Goal: Transaction & Acquisition: Download file/media

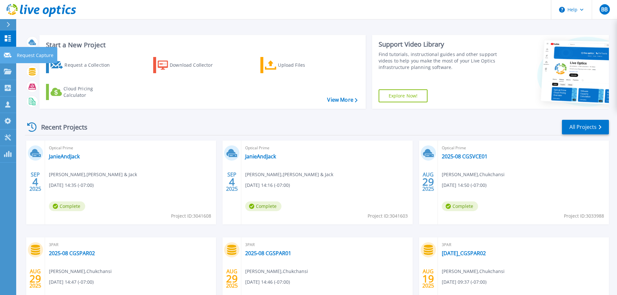
click at [10, 56] on icon at bounding box center [8, 55] width 8 height 5
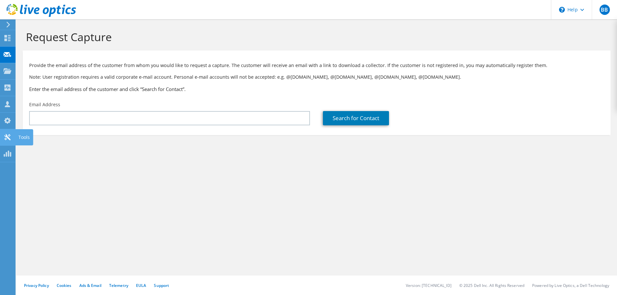
click at [9, 141] on div at bounding box center [8, 137] width 8 height 7
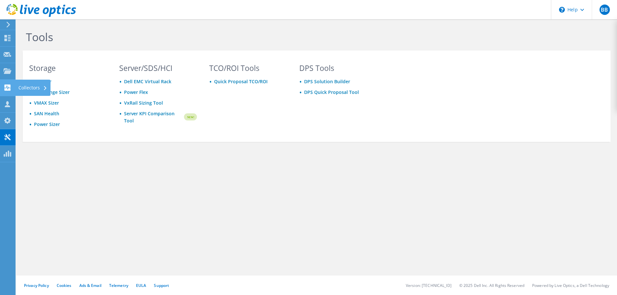
click at [10, 86] on use at bounding box center [8, 87] width 6 height 6
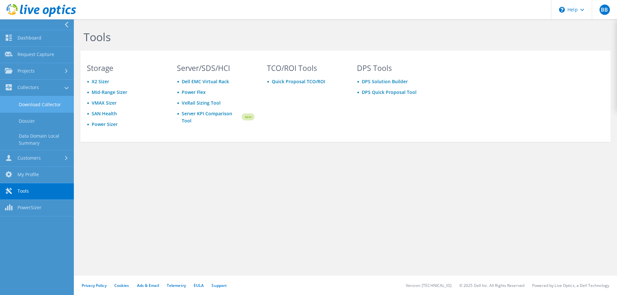
click at [53, 104] on link "Download Collector" at bounding box center [37, 104] width 74 height 17
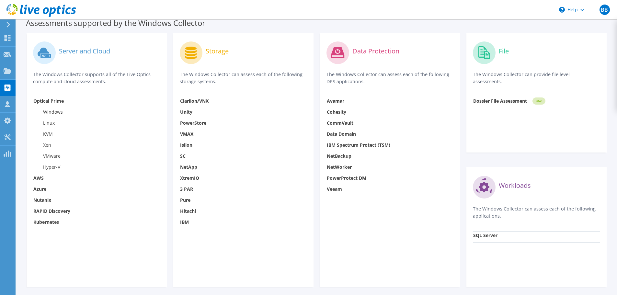
scroll to position [194, 0]
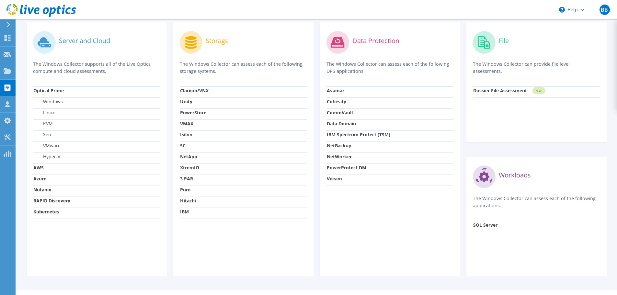
drag, startPoint x: 188, startPoint y: 212, endPoint x: 198, endPoint y: 215, distance: 10.8
click at [199, 217] on td "IBM" at bounding box center [243, 212] width 127 height 11
drag, startPoint x: 189, startPoint y: 208, endPoint x: 180, endPoint y: 209, distance: 9.2
click at [181, 209] on td "IBM" at bounding box center [243, 212] width 127 height 11
click at [188, 202] on strong "Hitachi" at bounding box center [188, 200] width 16 height 6
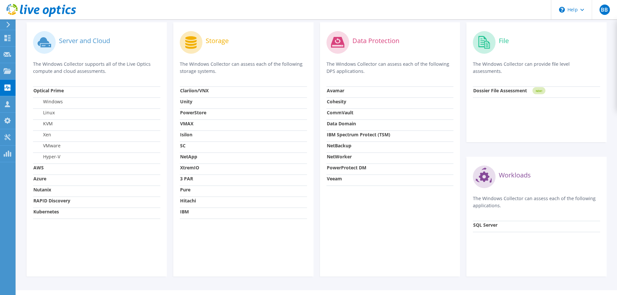
drag, startPoint x: 51, startPoint y: 141, endPoint x: 48, endPoint y: 132, distance: 9.7
click at [49, 133] on td "Xen" at bounding box center [96, 135] width 127 height 11
drag, startPoint x: 50, startPoint y: 130, endPoint x: 50, endPoint y: 124, distance: 6.2
click at [50, 124] on td "KVM" at bounding box center [96, 124] width 127 height 11
drag, startPoint x: 52, startPoint y: 119, endPoint x: 55, endPoint y: 114, distance: 6.5
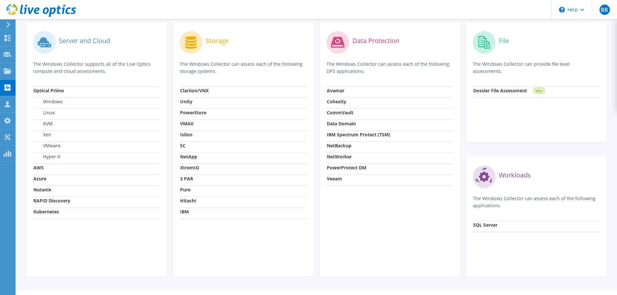
click at [53, 117] on tbody "Optical Prime Windows Linux KVM Xen VMware Hyper-V AWS Azure Nutanix RAPID Disc…" at bounding box center [96, 152] width 127 height 132
drag, startPoint x: 55, startPoint y: 111, endPoint x: 63, endPoint y: 104, distance: 11.0
click at [55, 111] on td "Linux" at bounding box center [96, 113] width 127 height 11
click at [63, 103] on td "Windows" at bounding box center [96, 102] width 127 height 11
click at [53, 125] on td "KVM" at bounding box center [96, 124] width 127 height 11
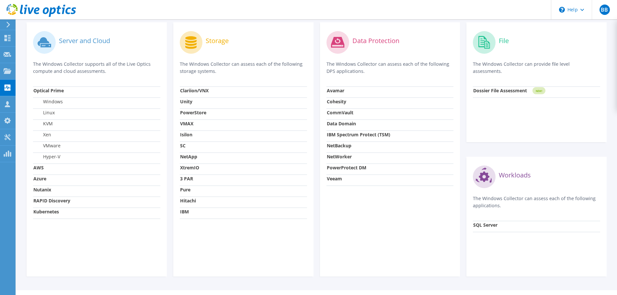
click at [50, 150] on td "VMware" at bounding box center [96, 146] width 127 height 11
drag, startPoint x: 45, startPoint y: 165, endPoint x: 47, endPoint y: 176, distance: 10.9
click at [43, 168] on td "AWS" at bounding box center [96, 168] width 127 height 11
drag, startPoint x: 48, startPoint y: 177, endPoint x: 43, endPoint y: 180, distance: 6.2
click at [43, 180] on td "Azure" at bounding box center [96, 179] width 127 height 11
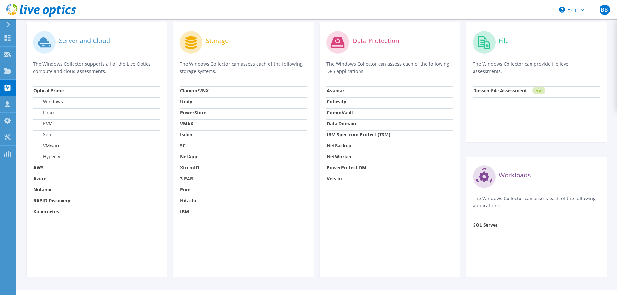
click at [44, 189] on strong "Nutanix" at bounding box center [42, 189] width 18 height 6
drag, startPoint x: 48, startPoint y: 194, endPoint x: 45, endPoint y: 196, distance: 4.4
click at [44, 195] on td "Nutanix" at bounding box center [96, 190] width 127 height 11
drag, startPoint x: 51, startPoint y: 201, endPoint x: 46, endPoint y: 209, distance: 9.8
click at [47, 208] on tbody "Optical Prime Windows Linux KVM Xen VMware Hyper-V AWS Azure Nutanix RAPID Disc…" at bounding box center [96, 152] width 127 height 132
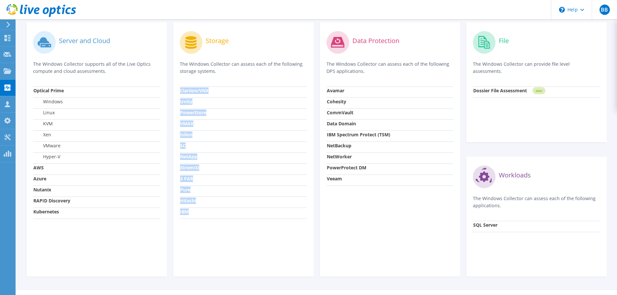
drag, startPoint x: 189, startPoint y: 212, endPoint x: 164, endPoint y: 208, distance: 24.9
click at [164, 208] on div "Server and Cloud The Windows Collector supports all of the Live Optics compute …" at bounding box center [316, 149] width 586 height 261
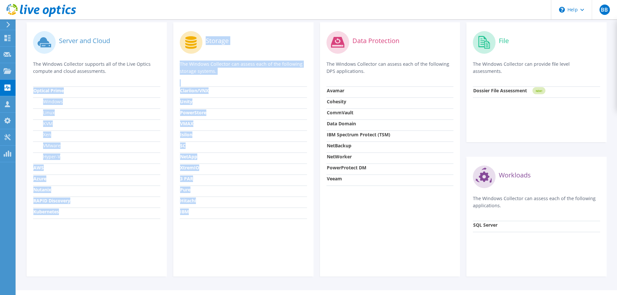
click at [205, 198] on td "Hitachi" at bounding box center [243, 201] width 127 height 11
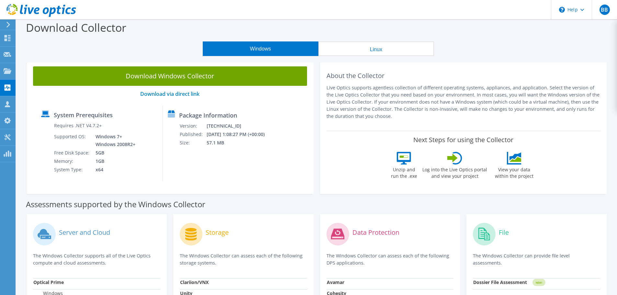
scroll to position [0, 0]
